Goal: Find specific page/section: Find specific page/section

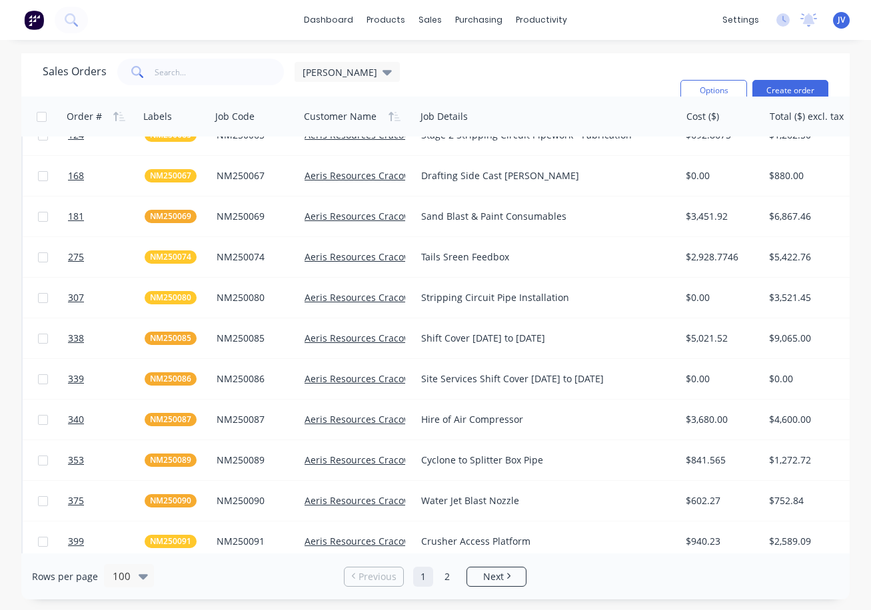
scroll to position [67, 0]
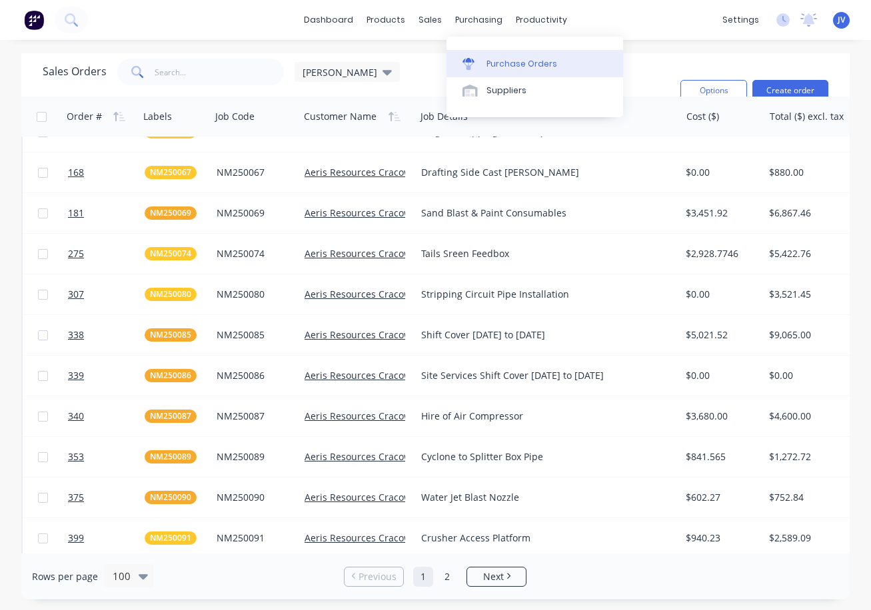
click at [511, 65] on div "Purchase Orders" at bounding box center [521, 64] width 71 height 12
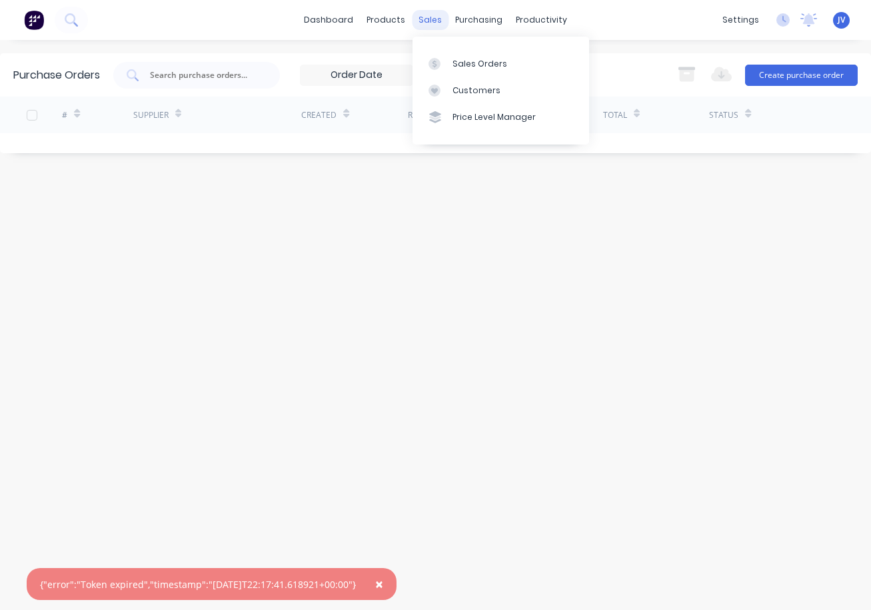
click at [438, 21] on div "sales" at bounding box center [430, 20] width 37 height 20
click at [476, 65] on div "Sales Orders" at bounding box center [479, 64] width 55 height 12
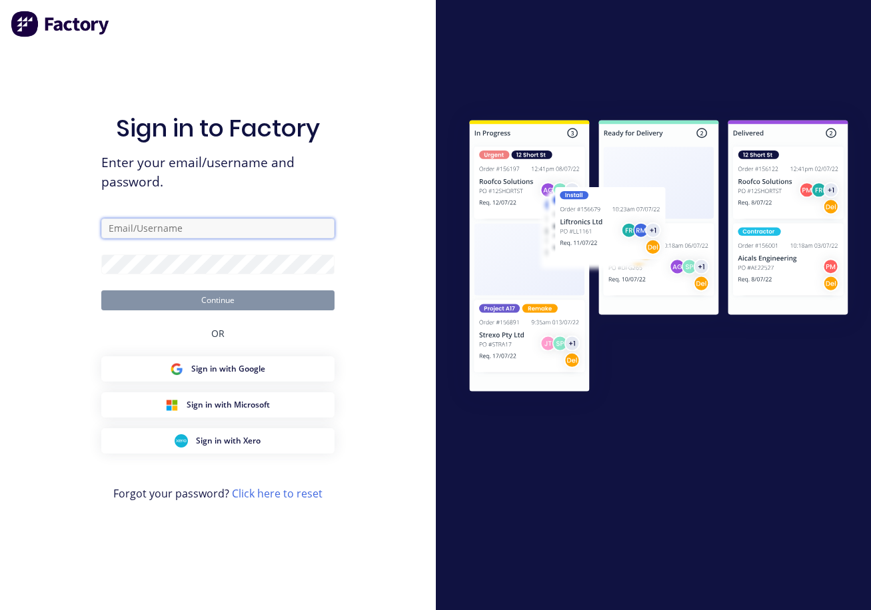
type input "[PERSON_NAME][EMAIL_ADDRESS][DOMAIN_NAME]"
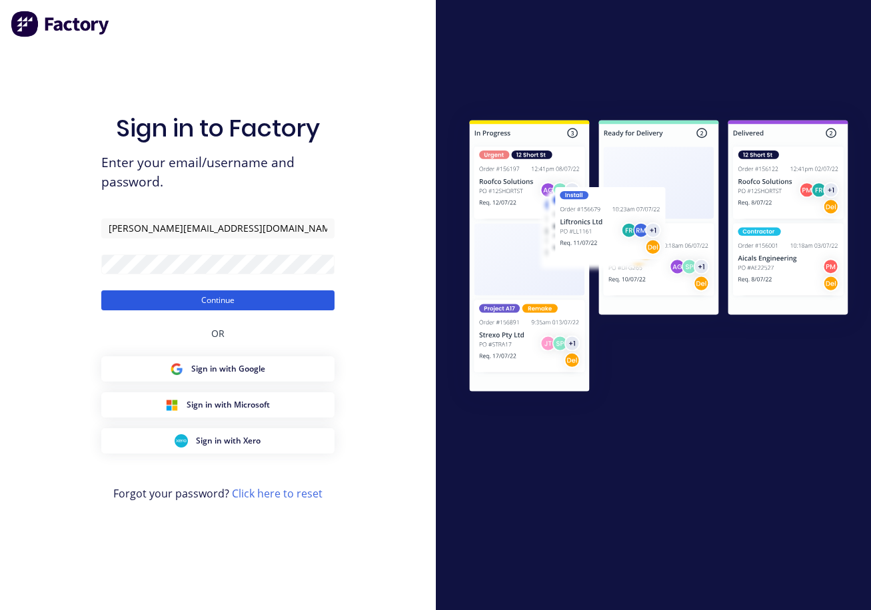
click at [213, 301] on button "Continue" at bounding box center [217, 300] width 233 height 20
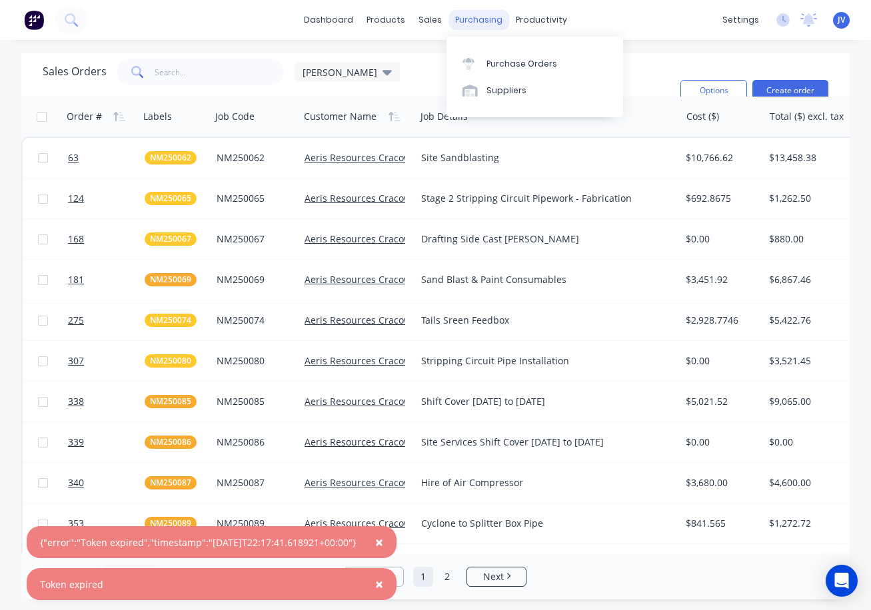
click at [472, 25] on div "purchasing" at bounding box center [478, 20] width 61 height 20
click at [508, 65] on div "Purchase Orders" at bounding box center [521, 64] width 71 height 12
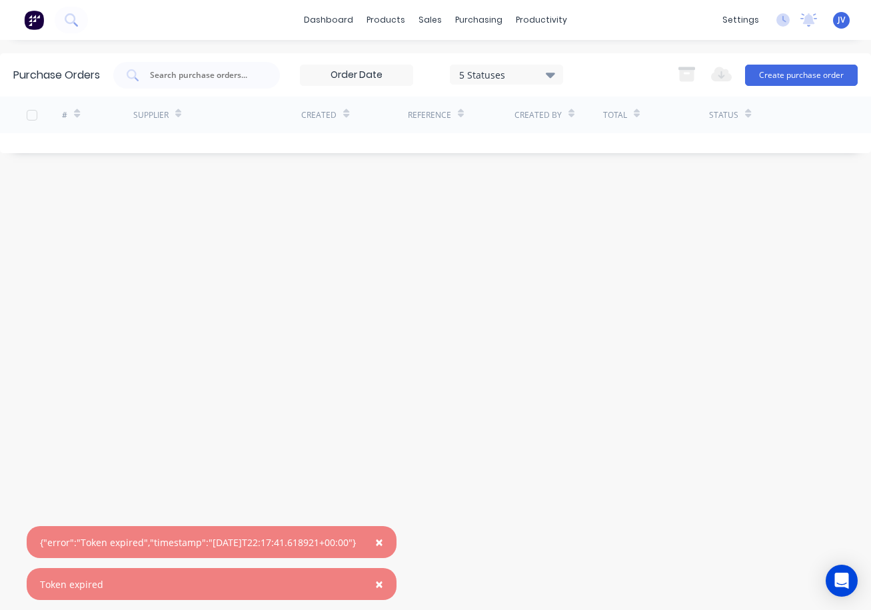
click at [383, 543] on span "×" at bounding box center [379, 542] width 8 height 19
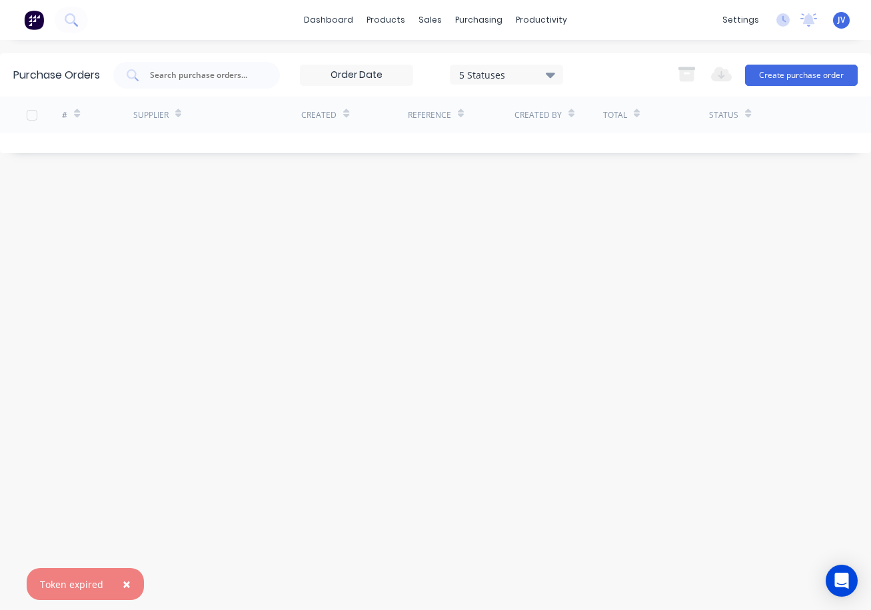
click at [125, 583] on span "×" at bounding box center [127, 584] width 8 height 19
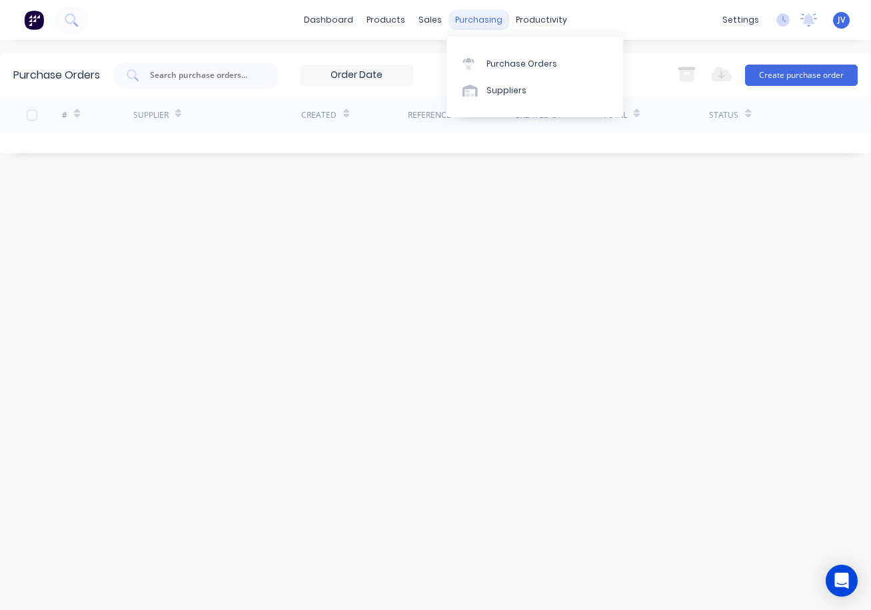
click at [475, 21] on div "purchasing" at bounding box center [478, 20] width 61 height 20
click at [503, 59] on div "Purchase Orders" at bounding box center [521, 64] width 71 height 12
drag, startPoint x: 426, startPoint y: 17, endPoint x: 444, endPoint y: 57, distance: 44.4
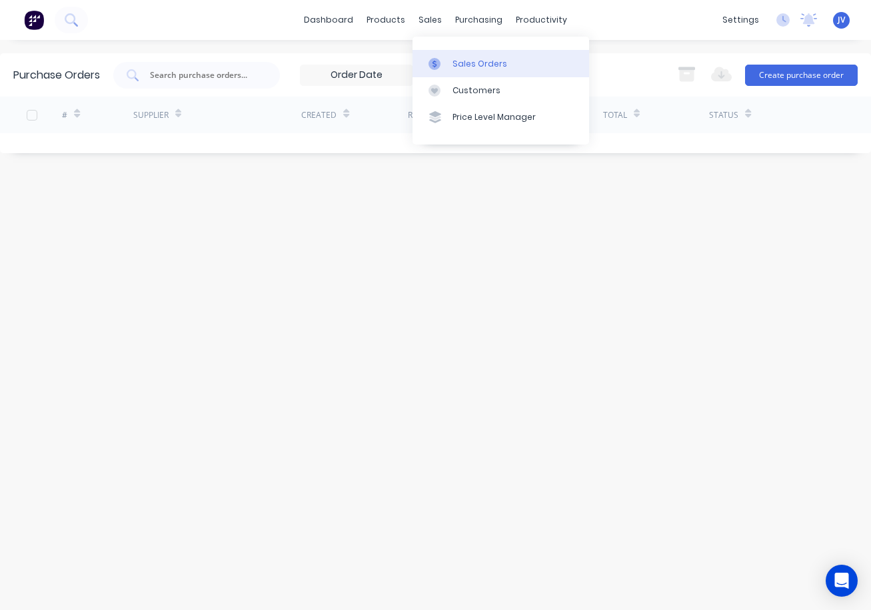
click at [426, 17] on div "sales" at bounding box center [430, 20] width 37 height 20
click at [460, 65] on div "Sales Orders" at bounding box center [479, 64] width 55 height 12
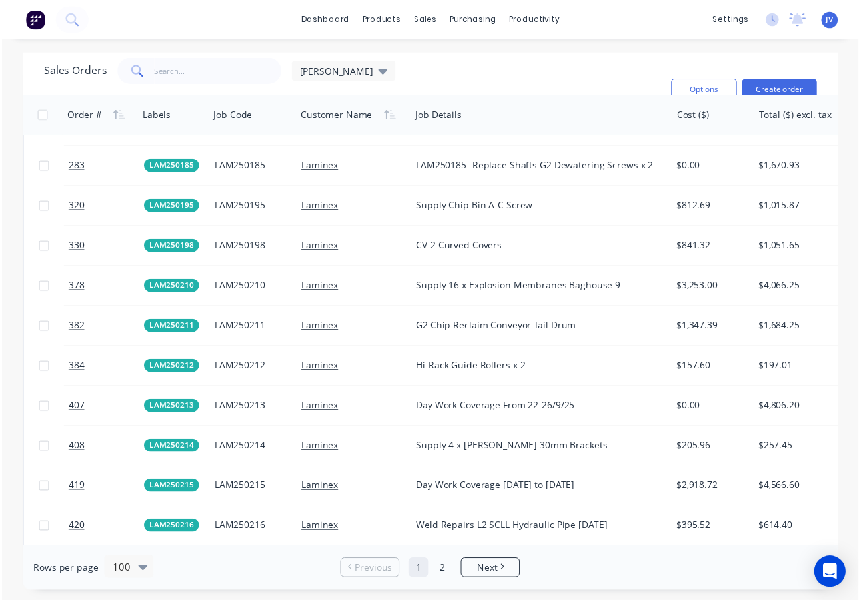
scroll to position [2731, 0]
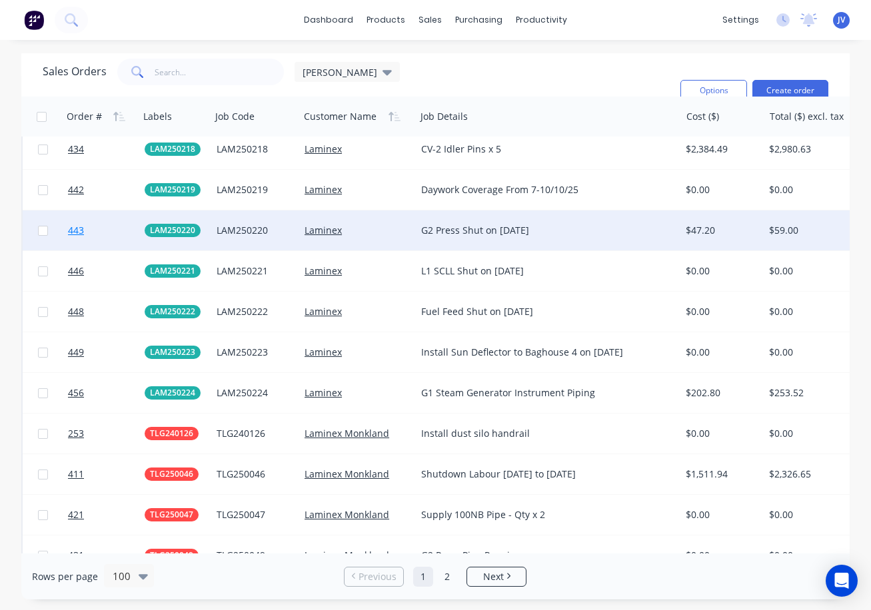
click at [73, 228] on span "443" at bounding box center [76, 230] width 16 height 13
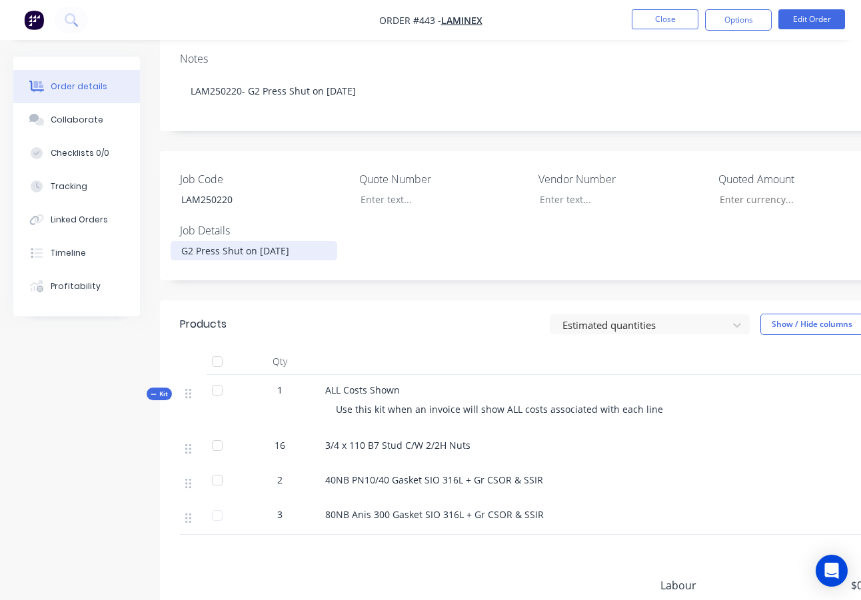
scroll to position [333, 0]
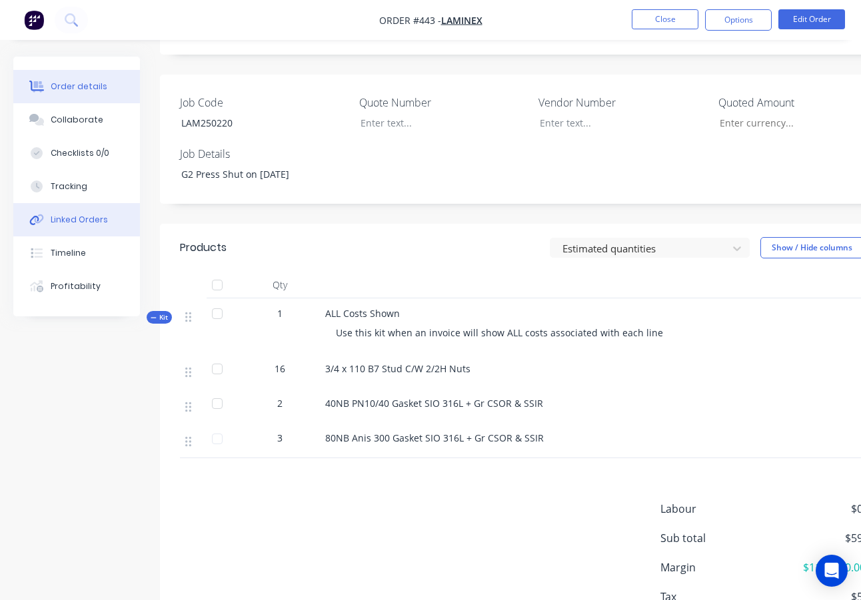
click at [80, 221] on div "Linked Orders" at bounding box center [79, 220] width 57 height 12
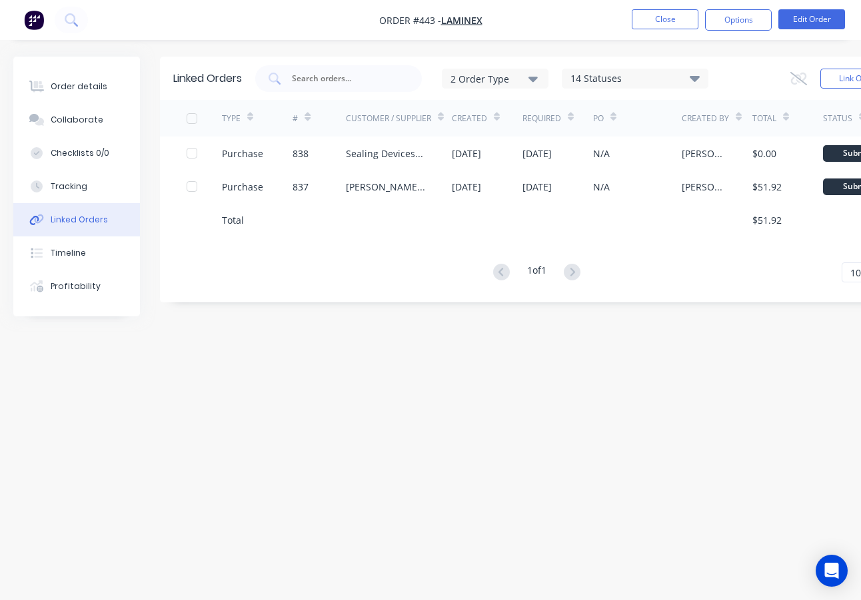
scroll to position [10, 0]
click at [641, 21] on button "Close" at bounding box center [664, 19] width 67 height 20
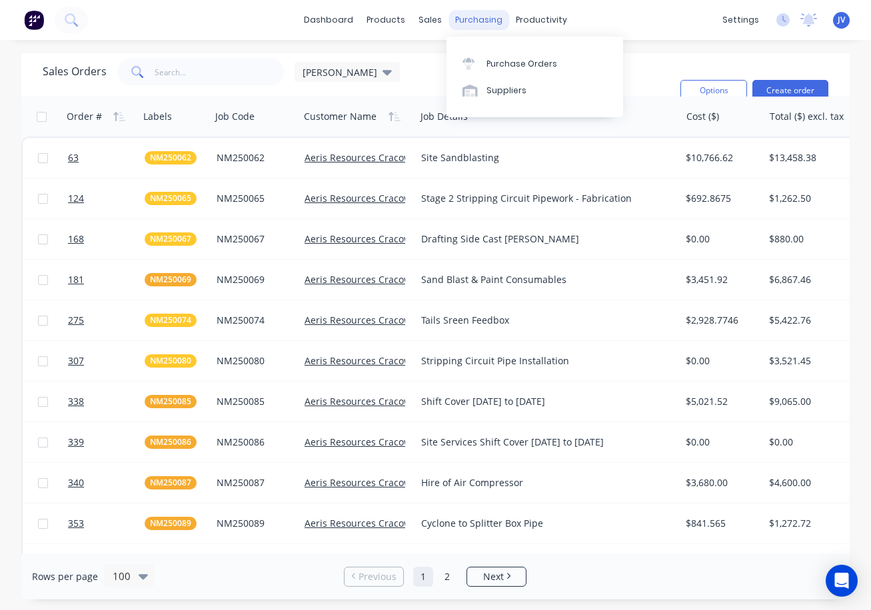
click at [474, 24] on div "purchasing" at bounding box center [478, 20] width 61 height 20
click at [500, 65] on div "Purchase Orders" at bounding box center [521, 64] width 71 height 12
click at [470, 23] on div "purchasing" at bounding box center [478, 20] width 61 height 20
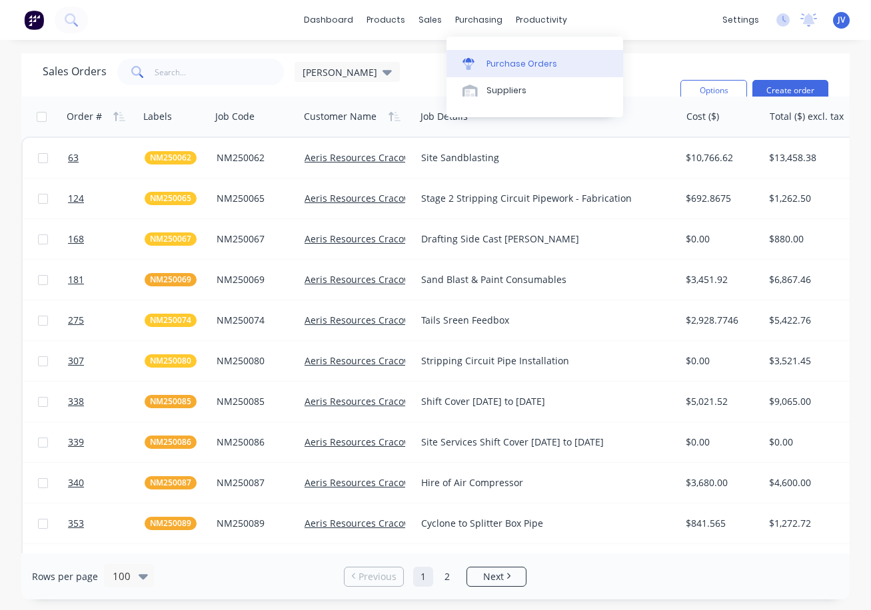
click at [501, 59] on div "Purchase Orders" at bounding box center [521, 64] width 71 height 12
